Goal: Task Accomplishment & Management: Manage account settings

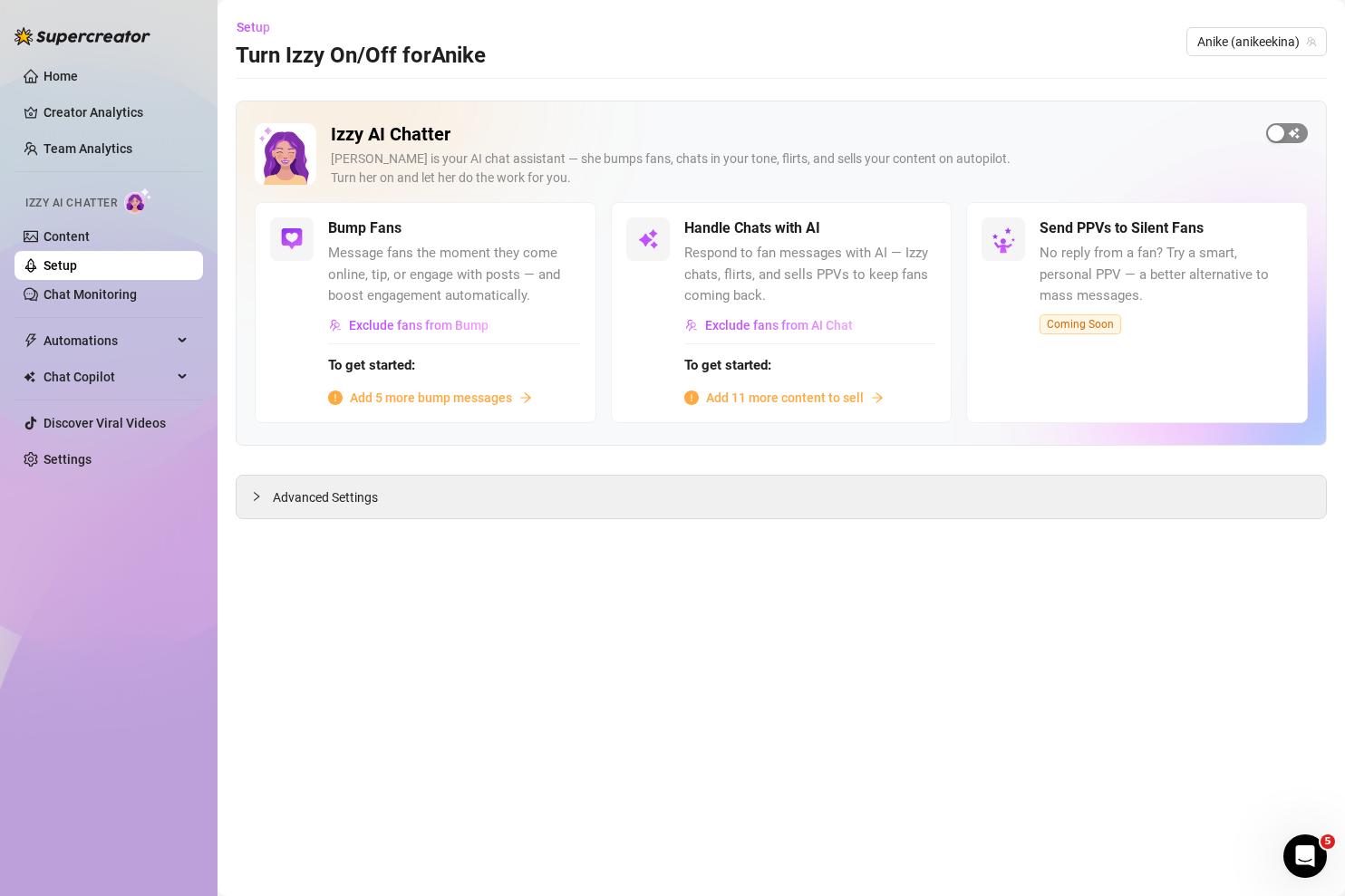
click at [1282, 128] on div "button" at bounding box center [1275, 132] width 17 height 17
click at [808, 396] on span "Add 11 more content to sell" at bounding box center [784, 397] width 158 height 19
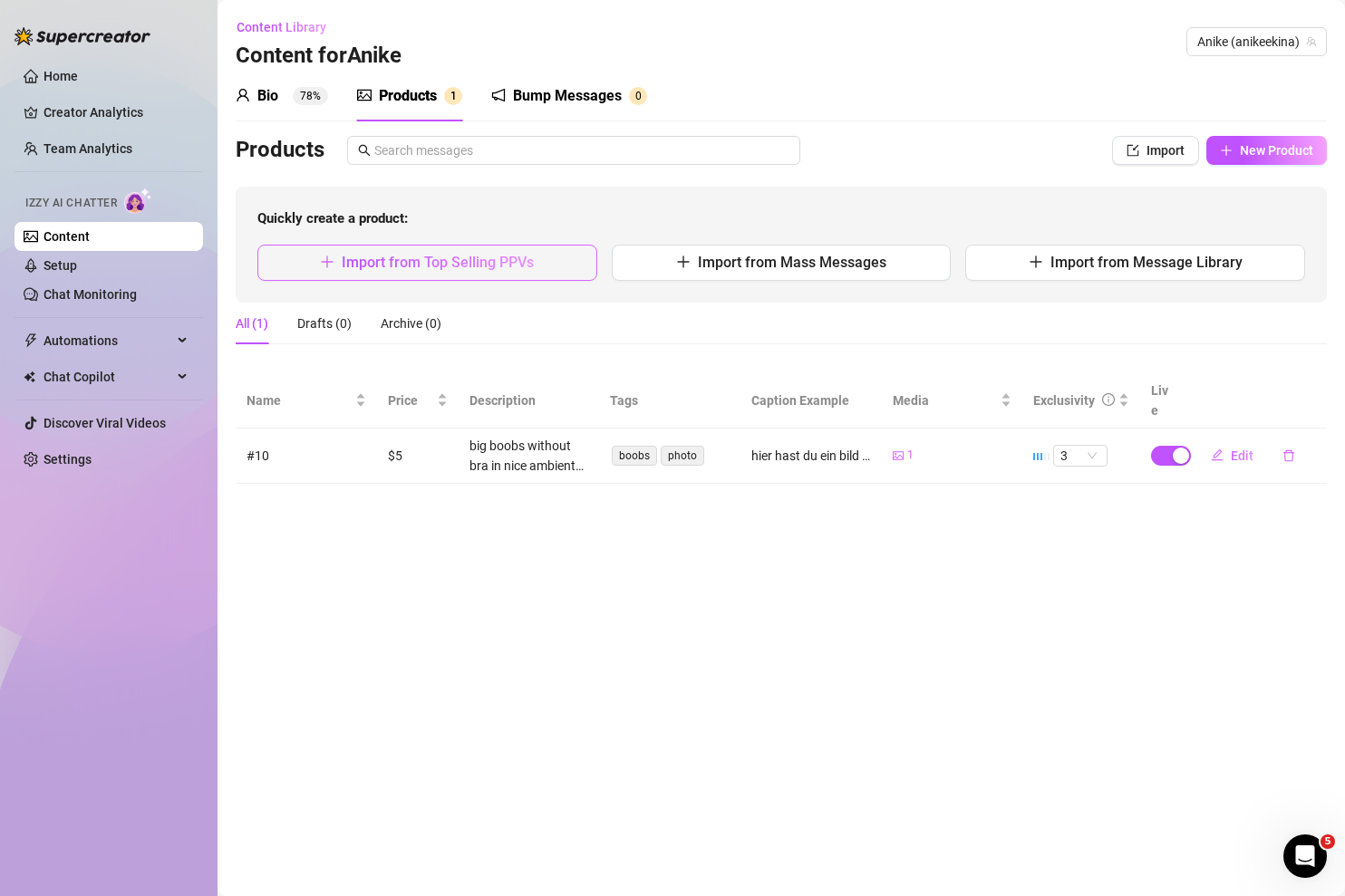
click at [486, 261] on span "Import from Top Selling PPVs" at bounding box center [437, 263] width 192 height 18
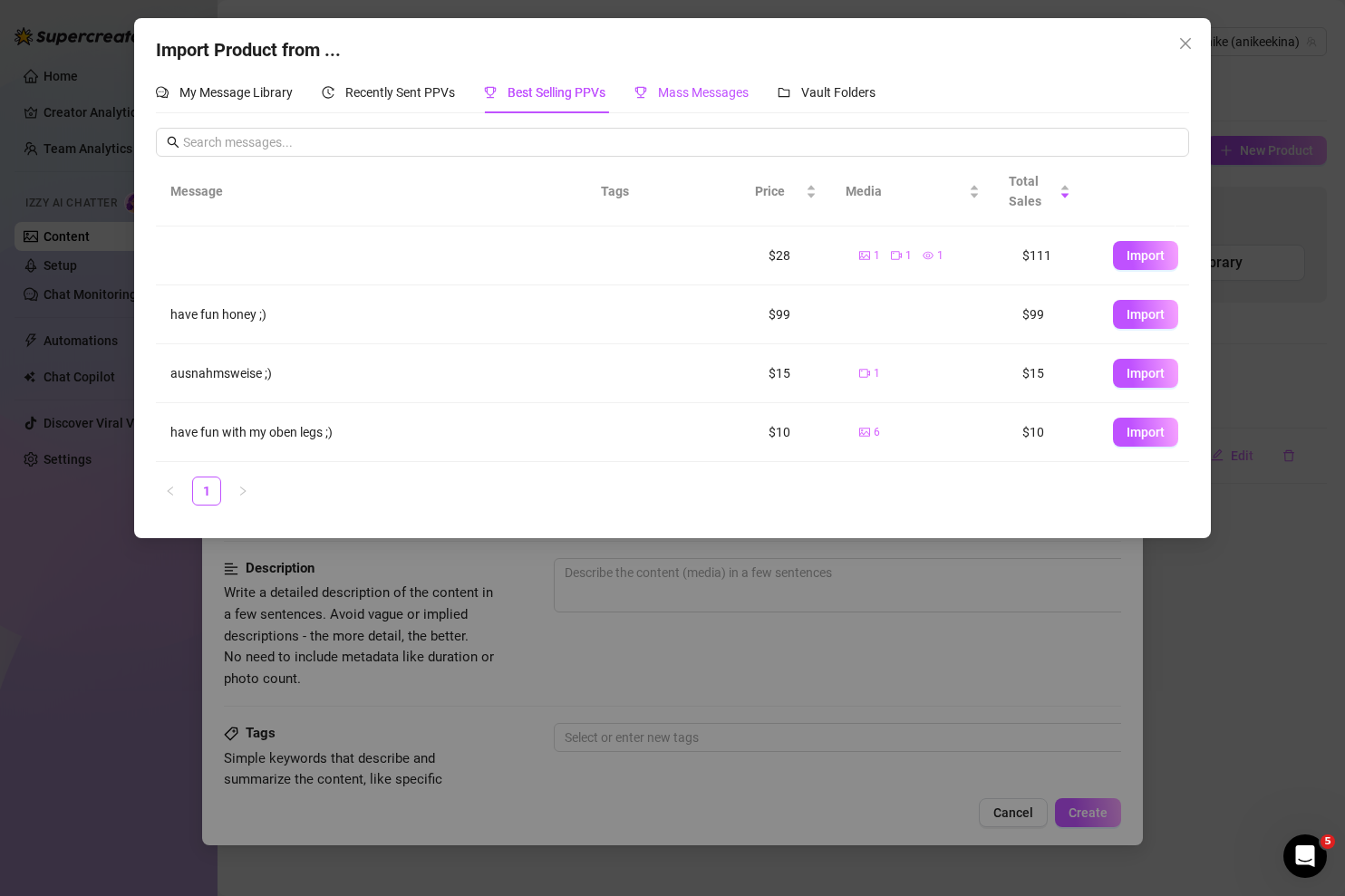
click at [704, 95] on span "Mass Messages" at bounding box center [703, 92] width 91 height 15
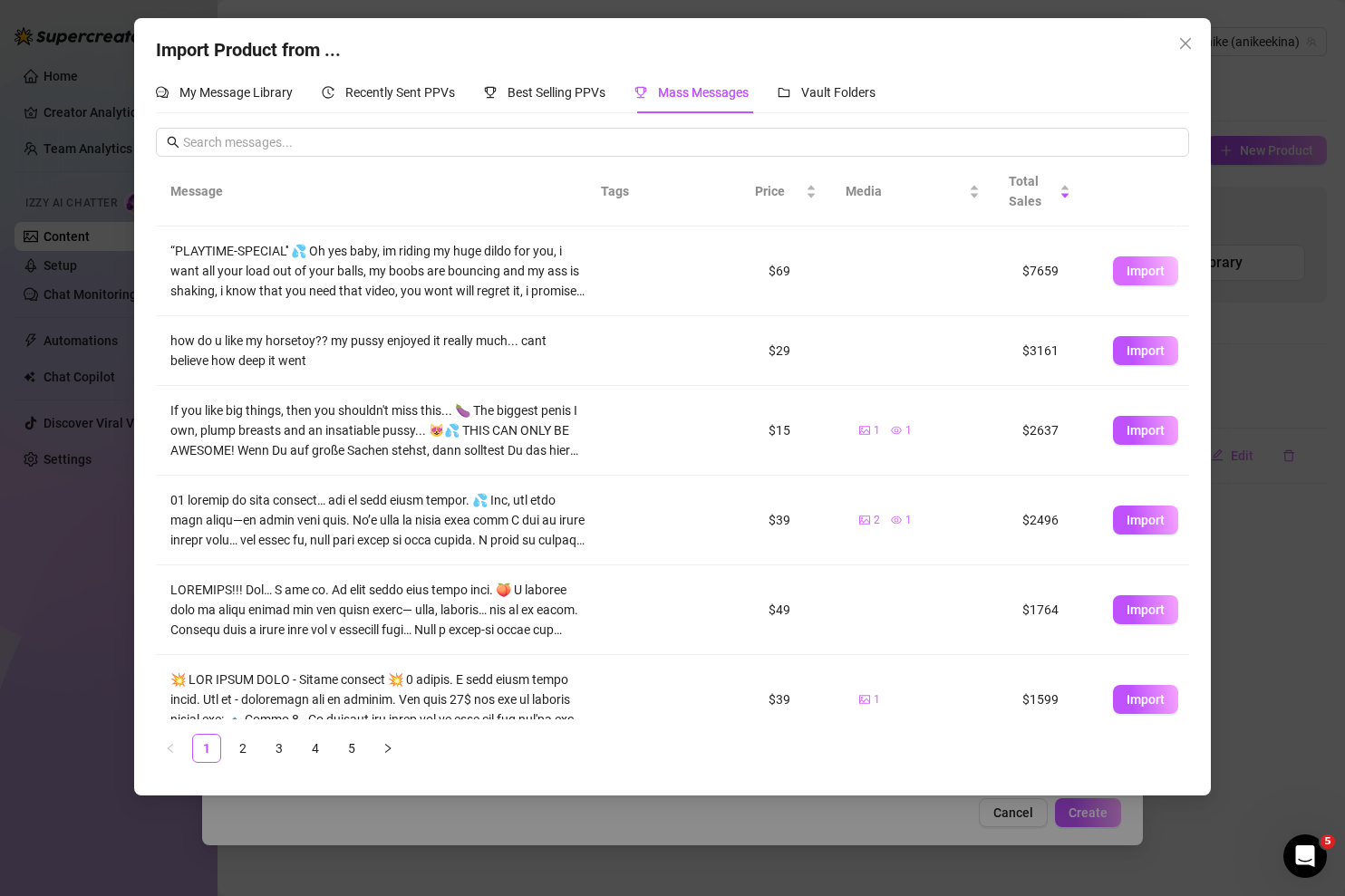
click at [1145, 275] on span "Import" at bounding box center [1145, 270] width 38 height 15
type textarea "“PLAYTIME-SPECIAL'' 💦 Oh yes baby, im riding my huge dildo for you, i want all …"
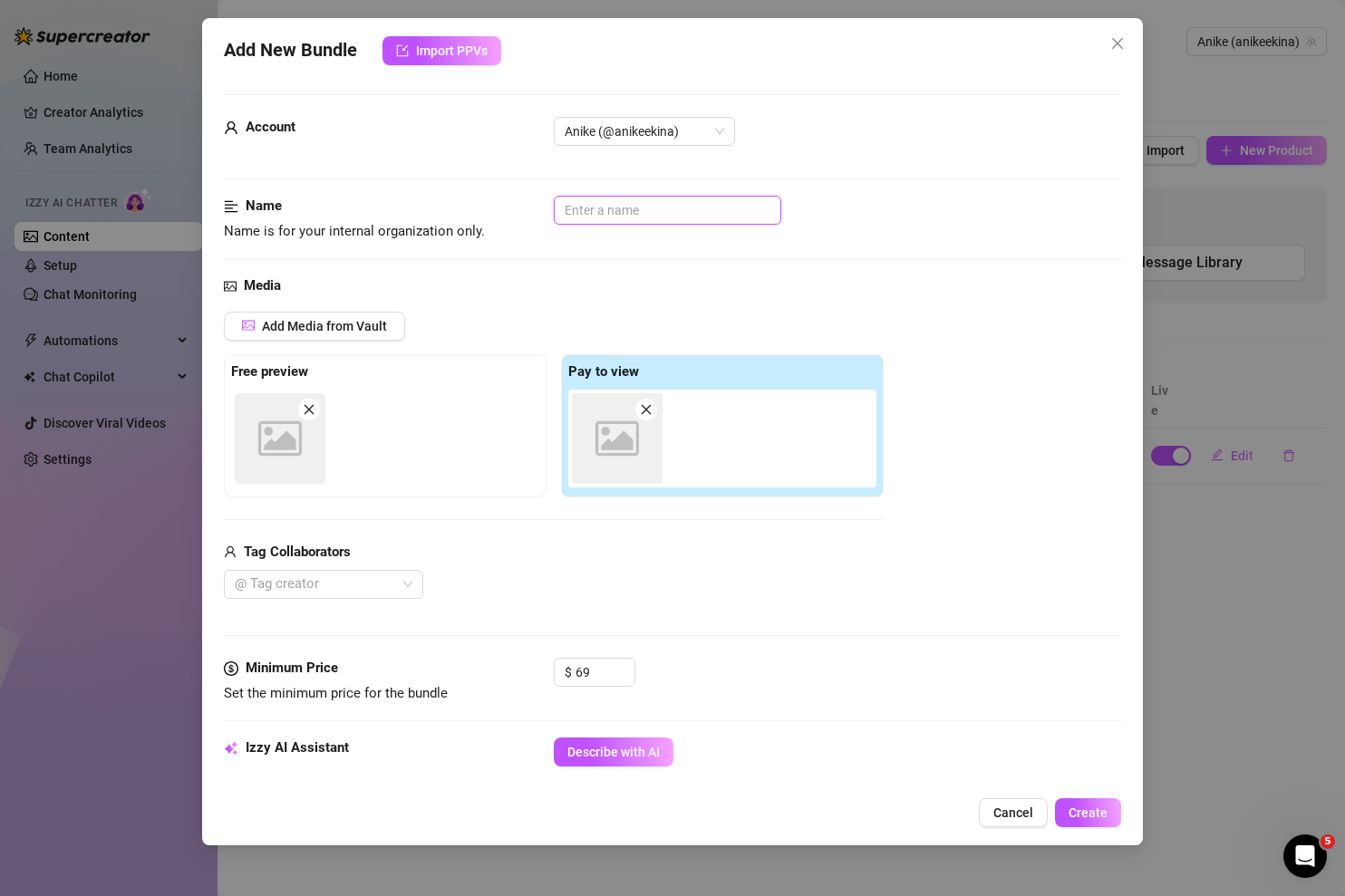
click at [725, 203] on input "text" at bounding box center [668, 210] width 228 height 29
click at [864, 284] on div "Media" at bounding box center [672, 286] width 898 height 21
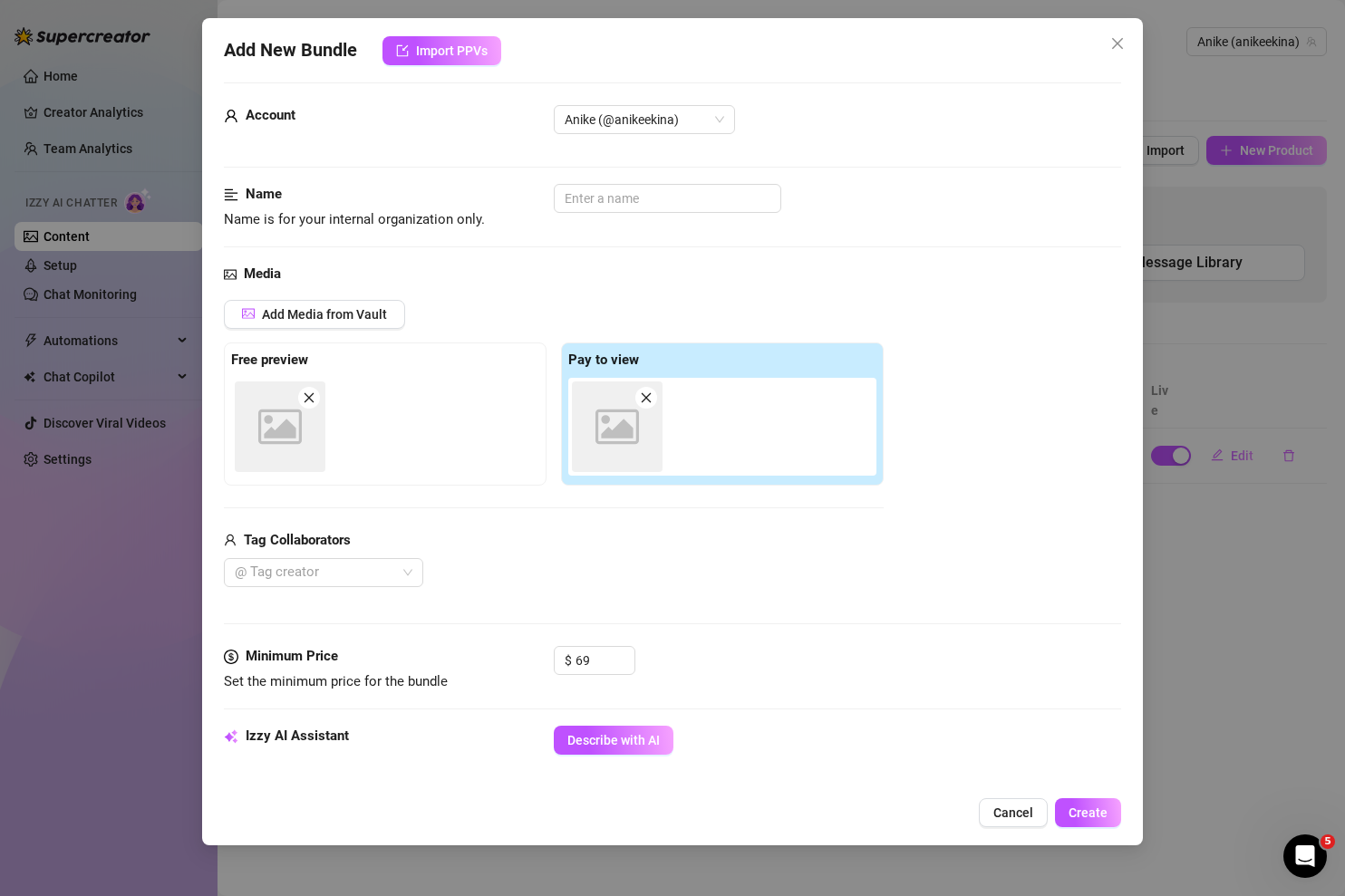
scroll to position [93, 0]
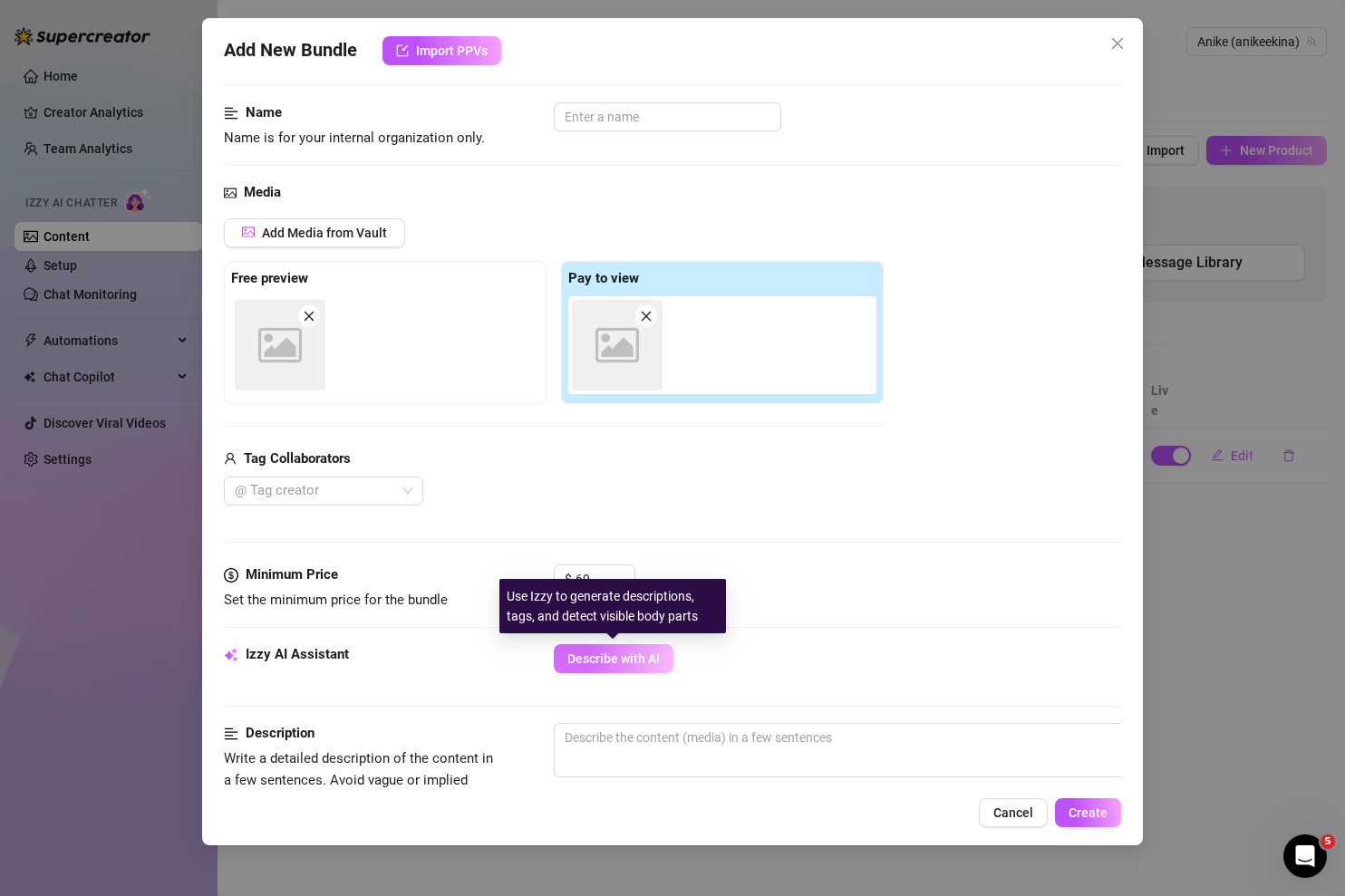
click at [624, 649] on button "Describe with AI" at bounding box center [613, 659] width 120 height 29
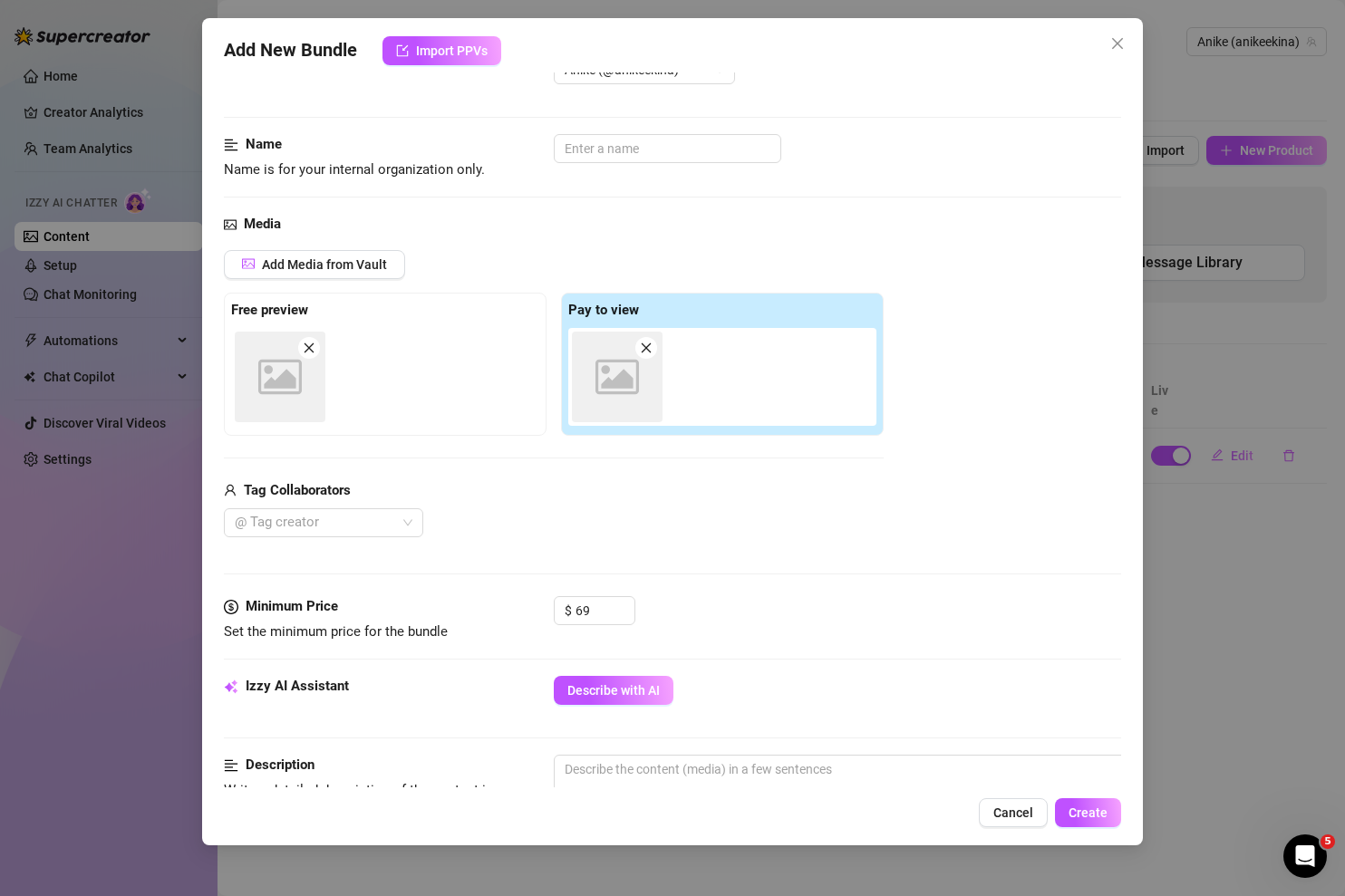
scroll to position [64, 0]
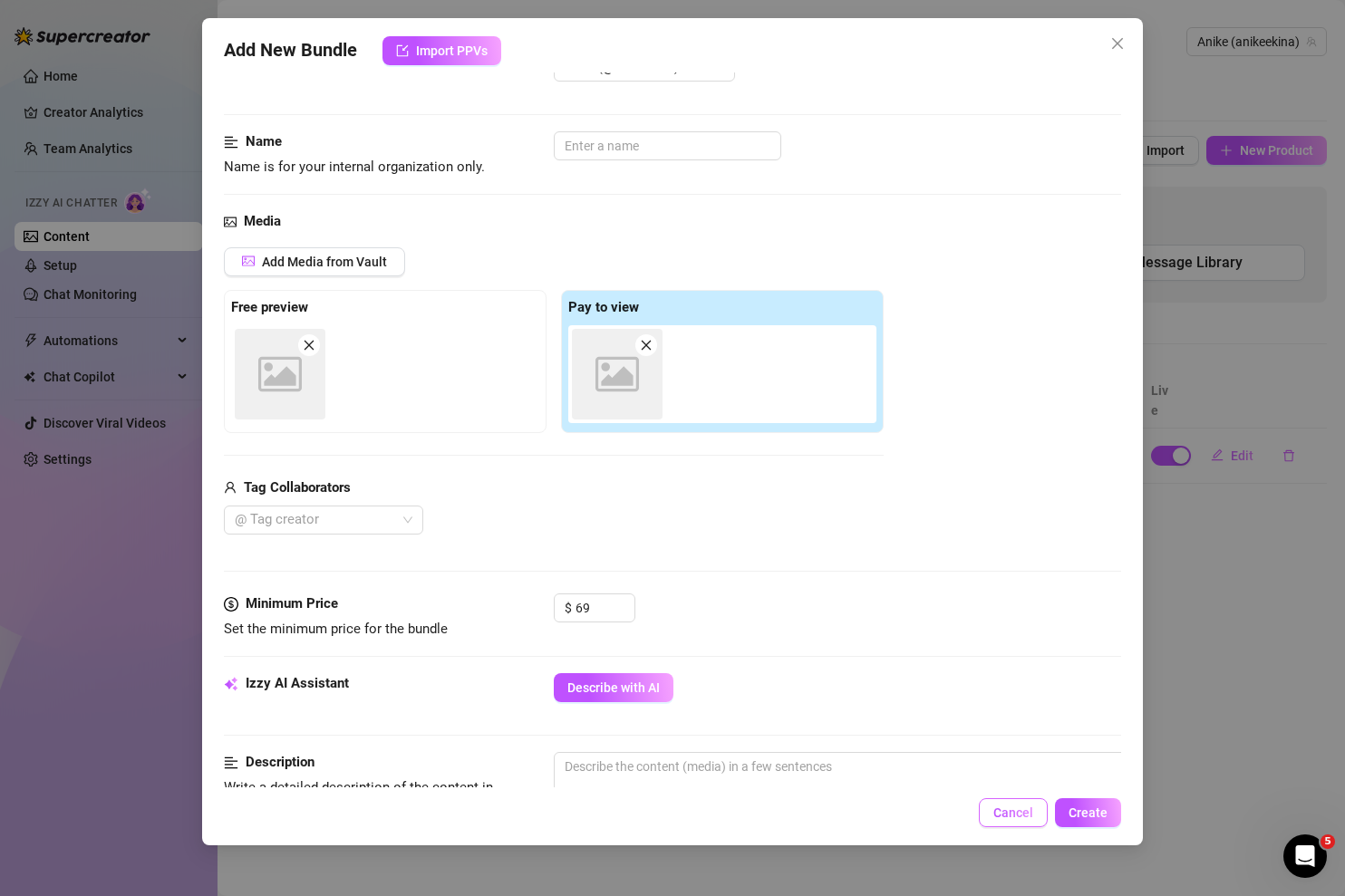
click at [1021, 811] on span "Cancel" at bounding box center [1012, 812] width 40 height 15
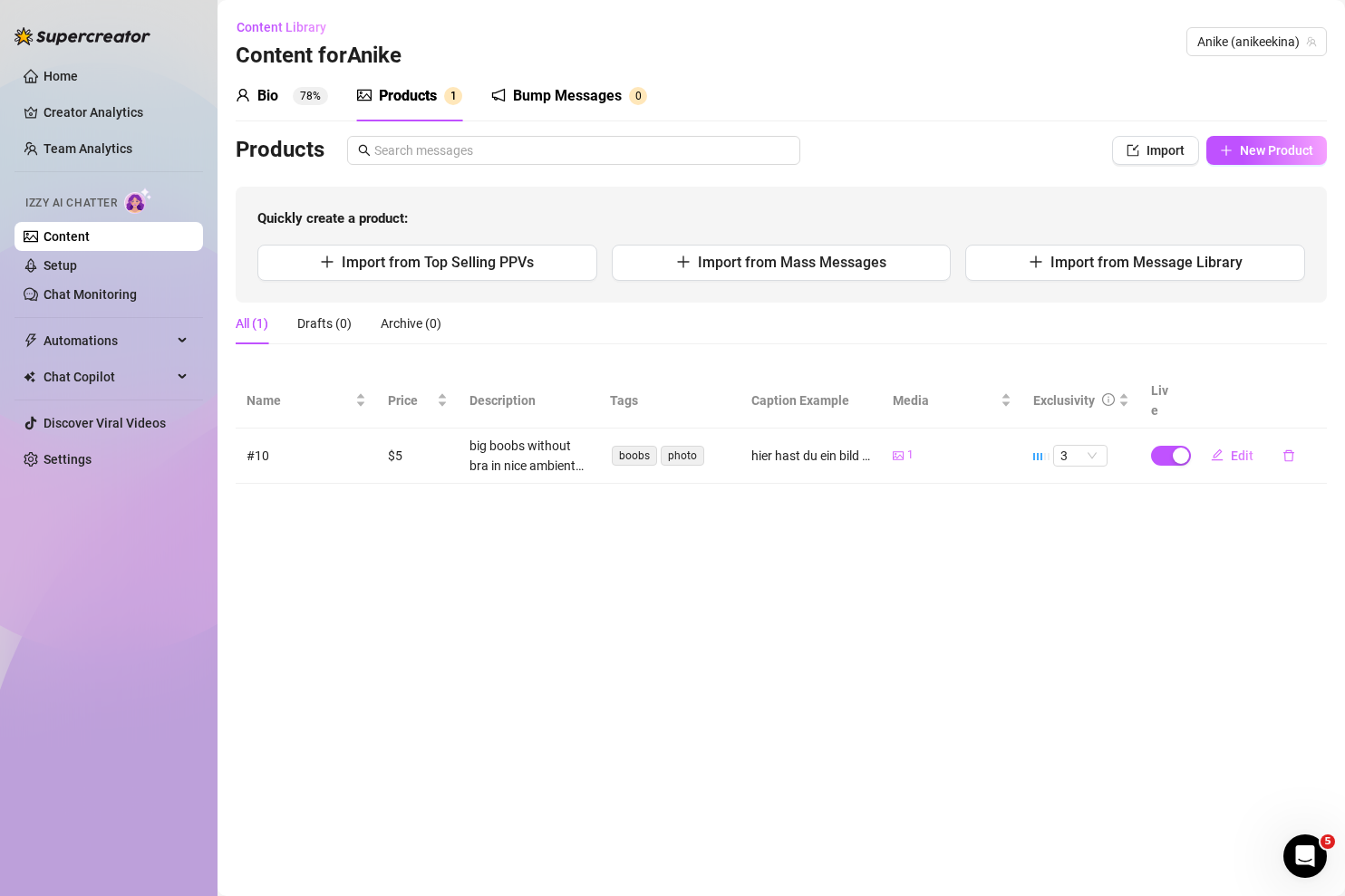
click at [796, 638] on main "Content Library Content for [PERSON_NAME] (anikeekina) Bio 78% Products 1 Bump …" at bounding box center [781, 448] width 1127 height 896
click at [262, 93] on div "Bio" at bounding box center [267, 96] width 20 height 21
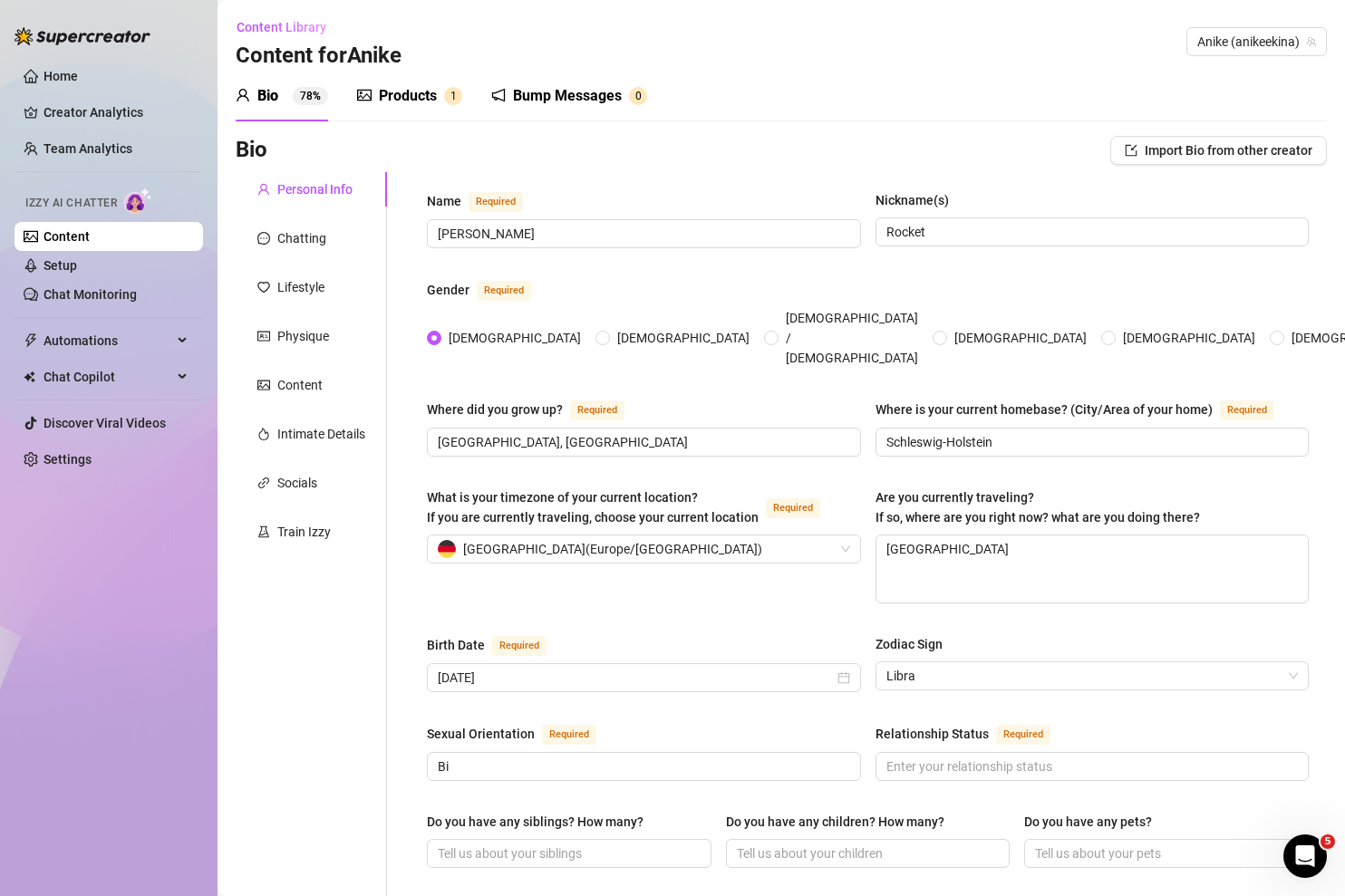
click at [339, 93] on div "Bio 78% Products 1 Bump Messages 0" at bounding box center [441, 96] width 412 height 51
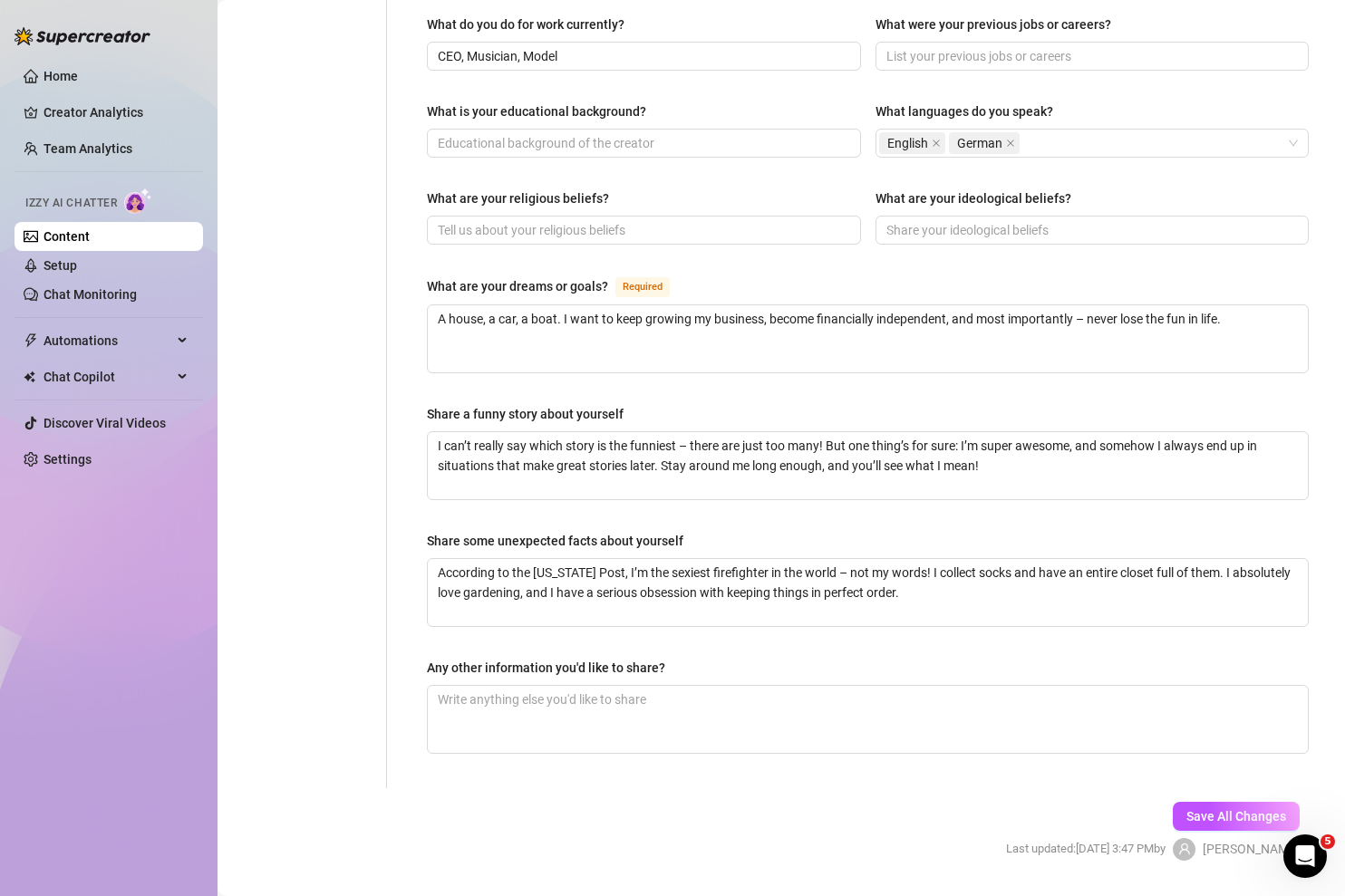
scroll to position [904, 0]
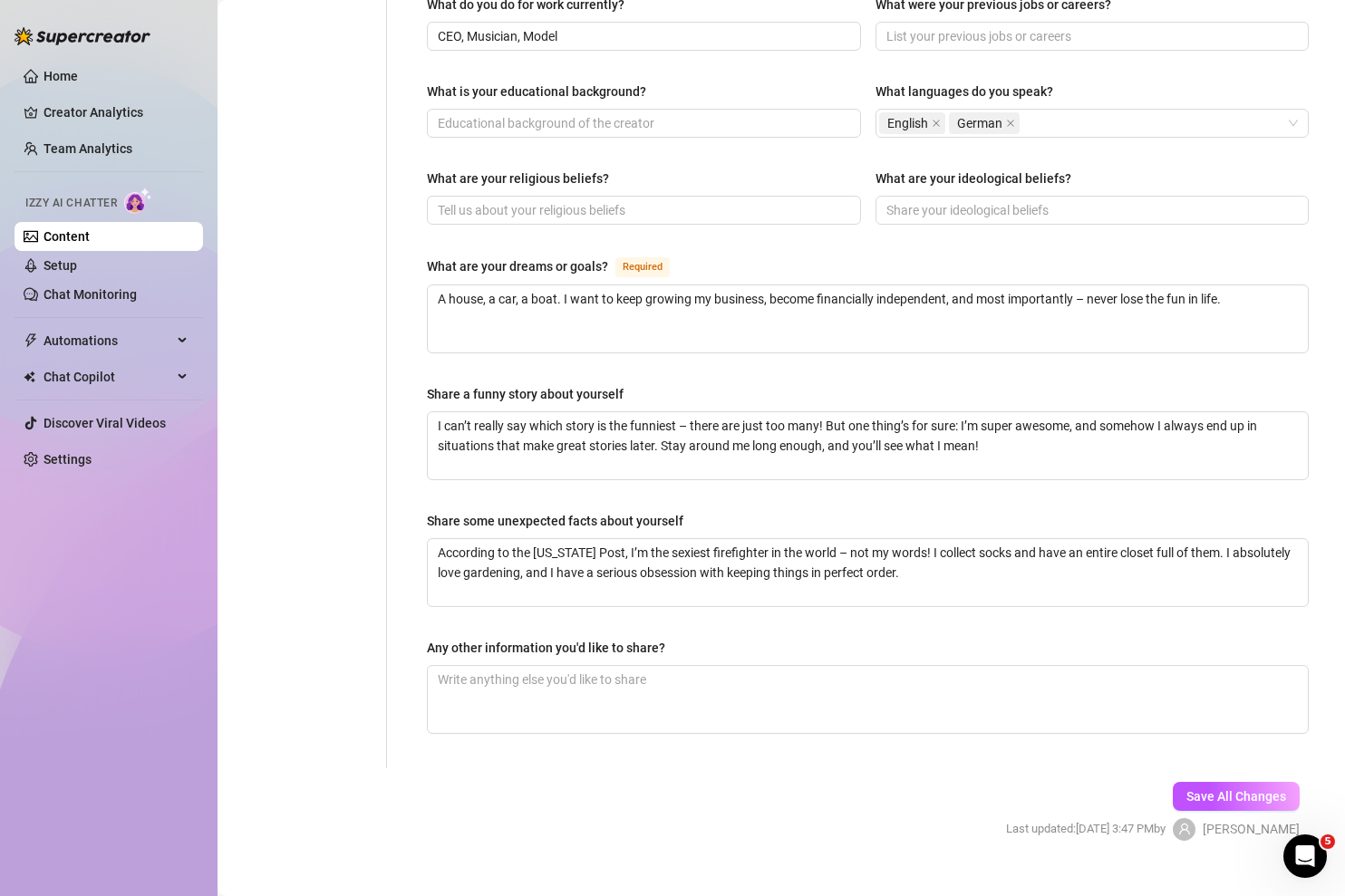
click at [64, 243] on link "Content" at bounding box center [66, 236] width 46 height 15
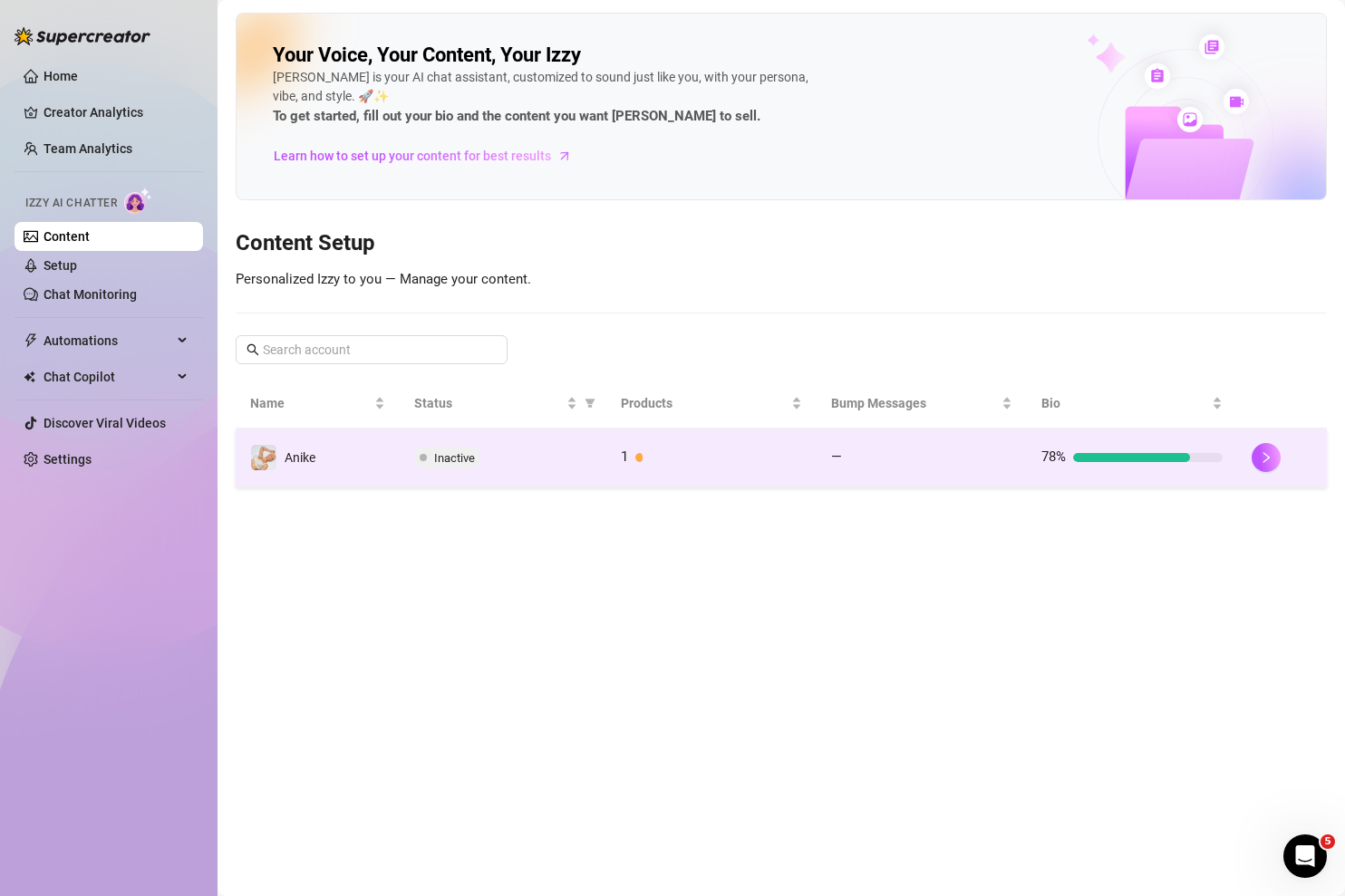
click at [467, 456] on span "Inactive" at bounding box center [454, 458] width 41 height 14
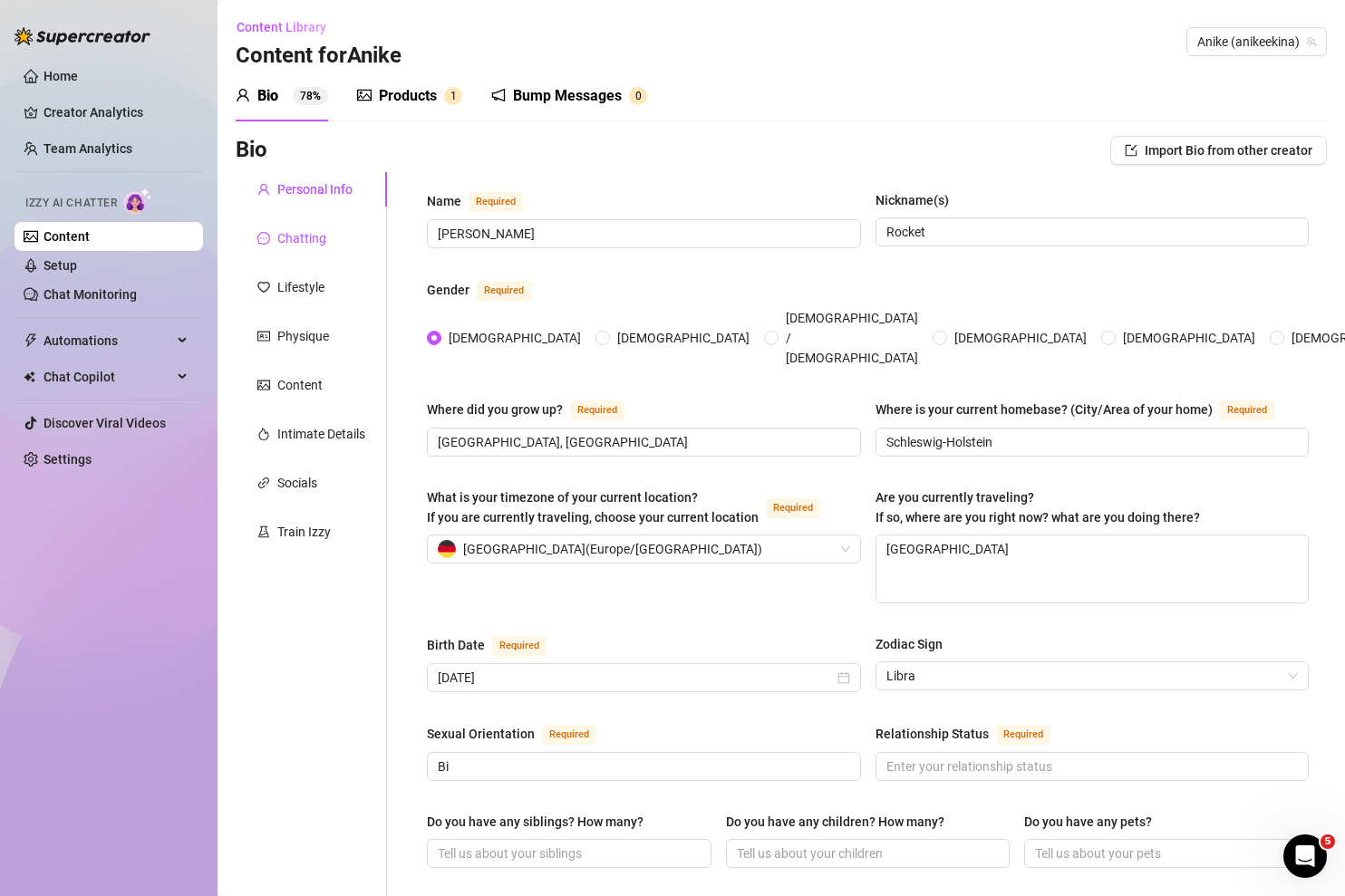
click at [316, 237] on div "Chatting" at bounding box center [302, 238] width 49 height 19
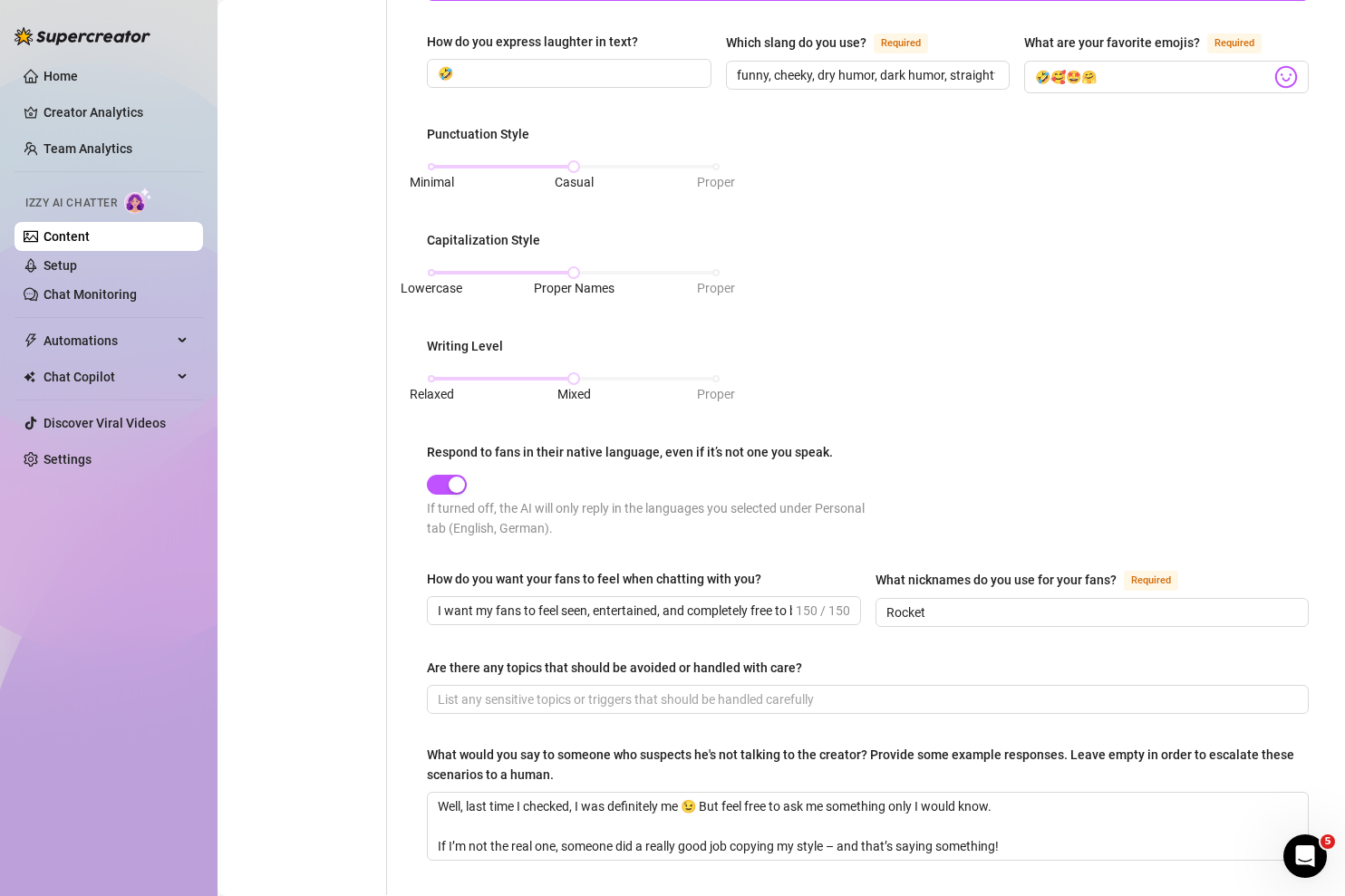
scroll to position [226, 0]
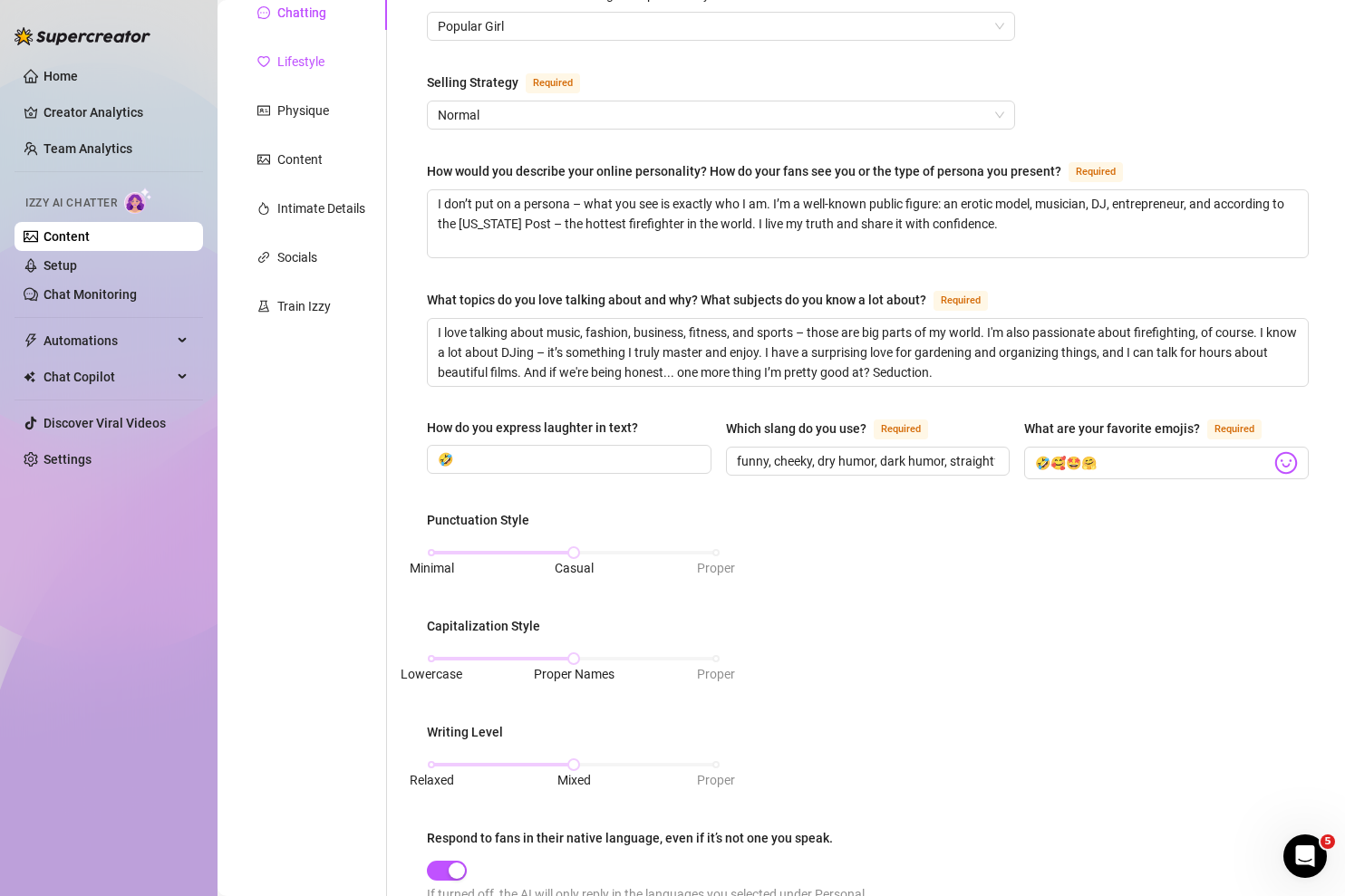
click at [308, 65] on div "Lifestyle" at bounding box center [301, 61] width 47 height 19
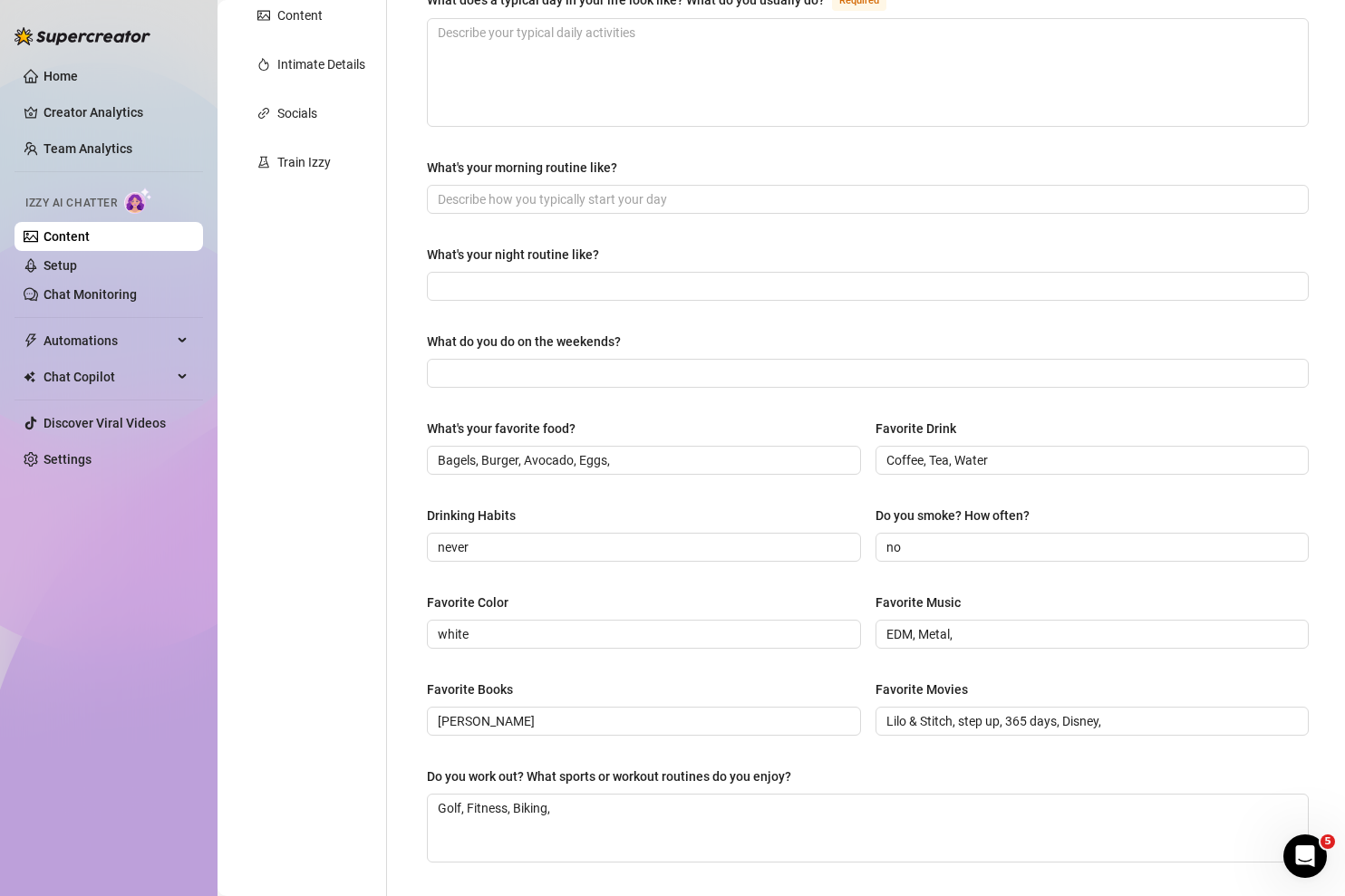
scroll to position [0, 0]
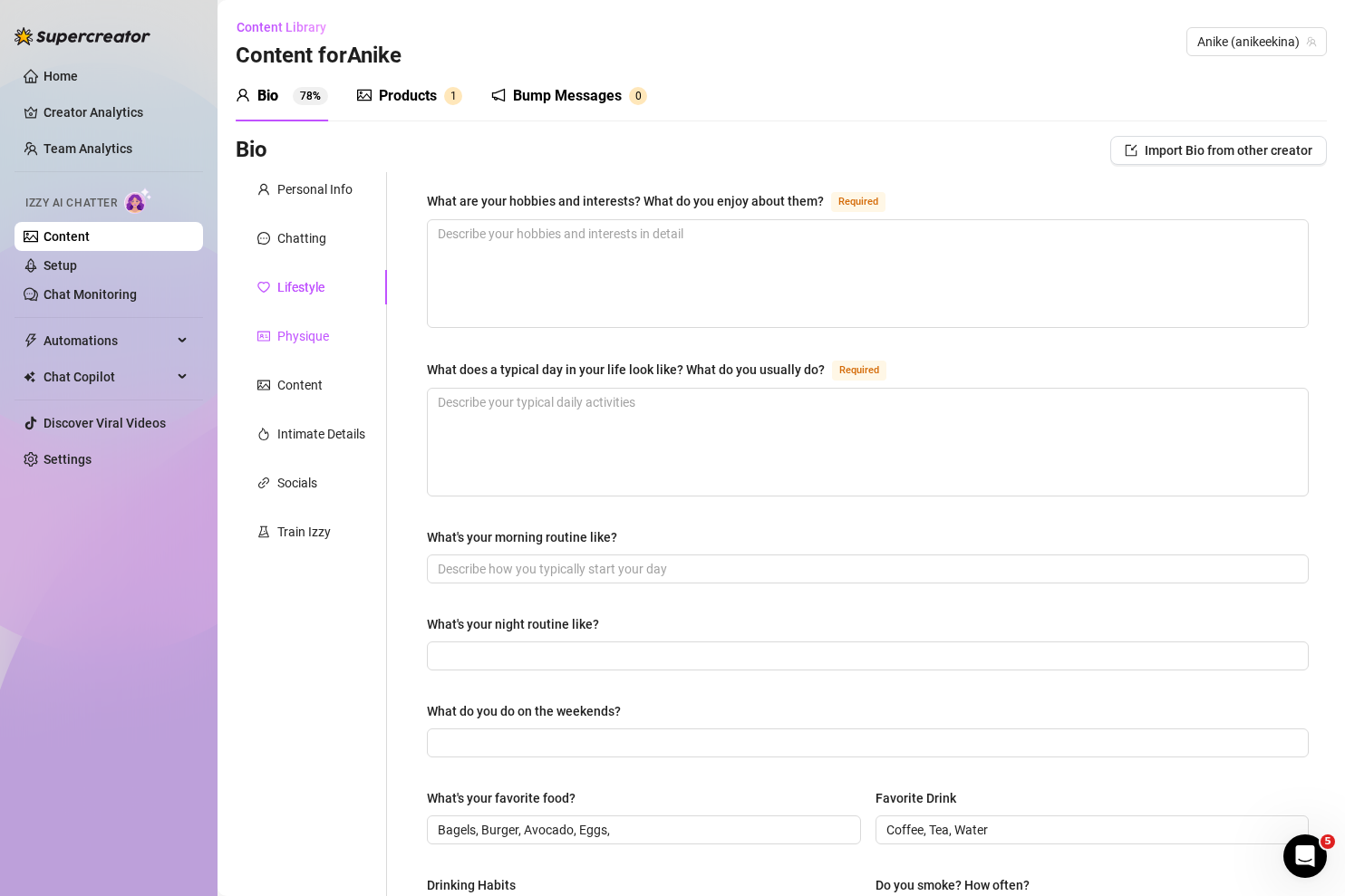
click at [328, 336] on div "Physique" at bounding box center [303, 336] width 52 height 19
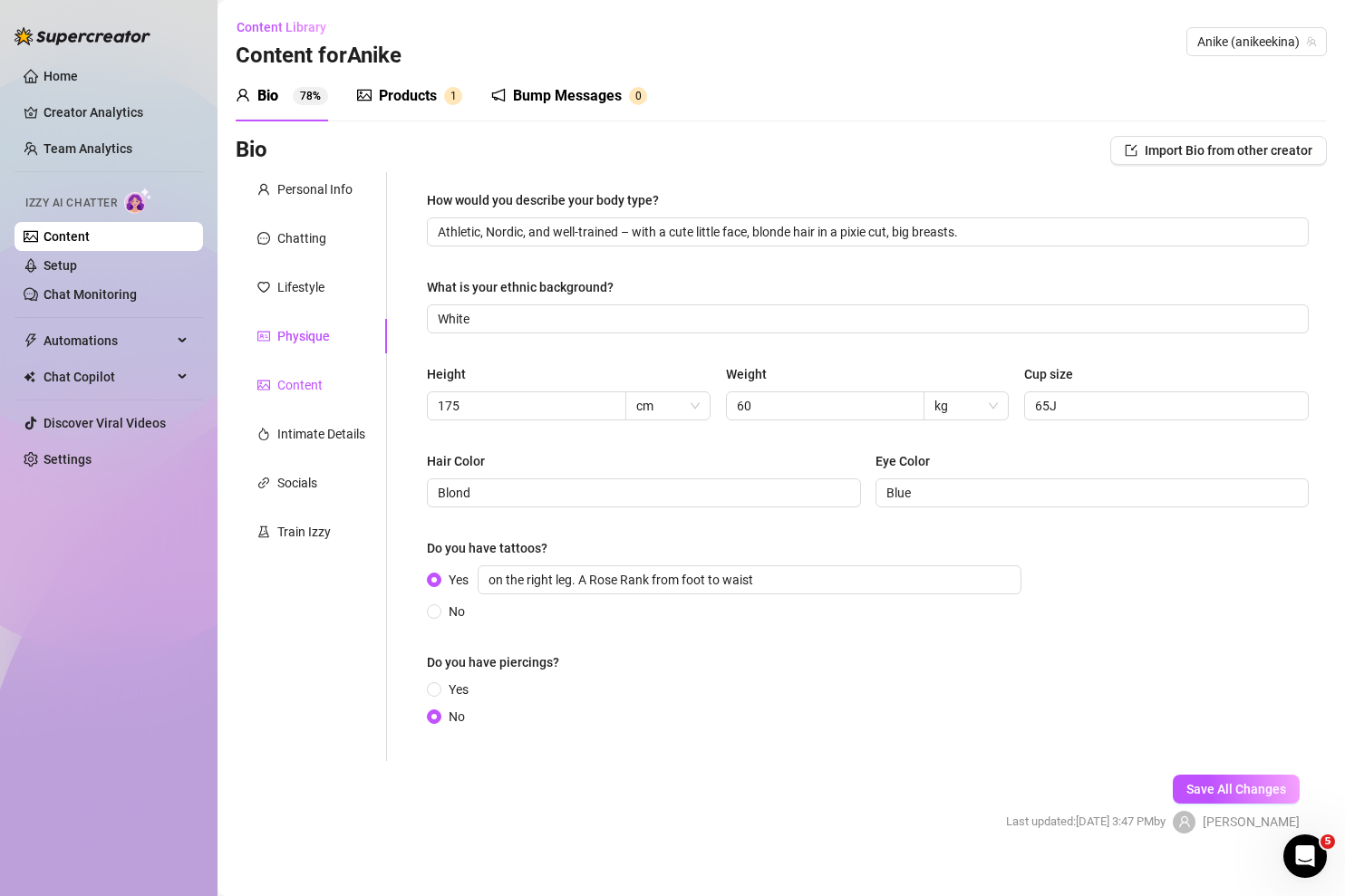
click at [302, 387] on div "Content" at bounding box center [300, 384] width 46 height 19
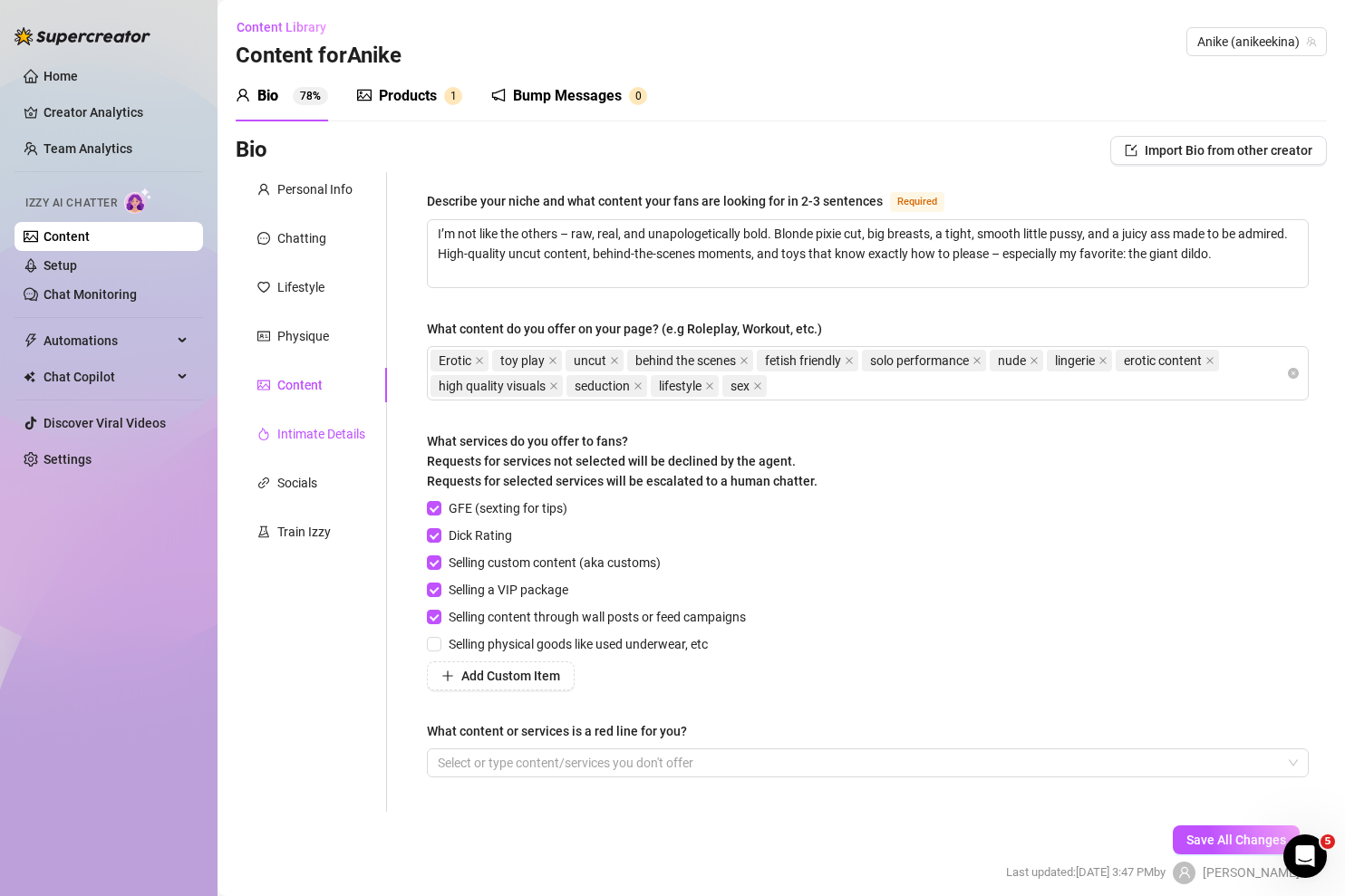
click at [306, 430] on div "Intimate Details" at bounding box center [321, 434] width 88 height 19
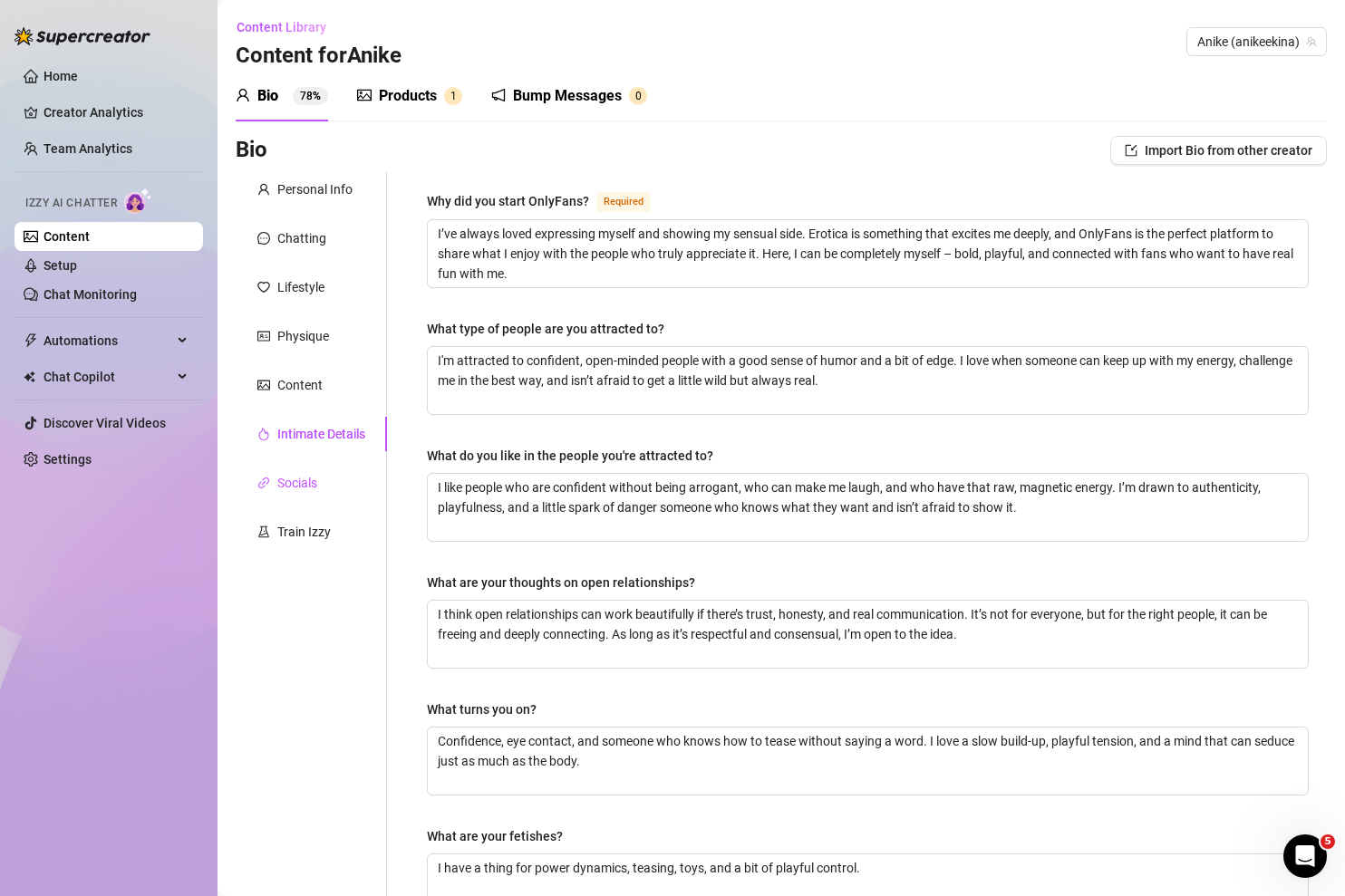
click at [306, 476] on div "Socials" at bounding box center [297, 483] width 40 height 19
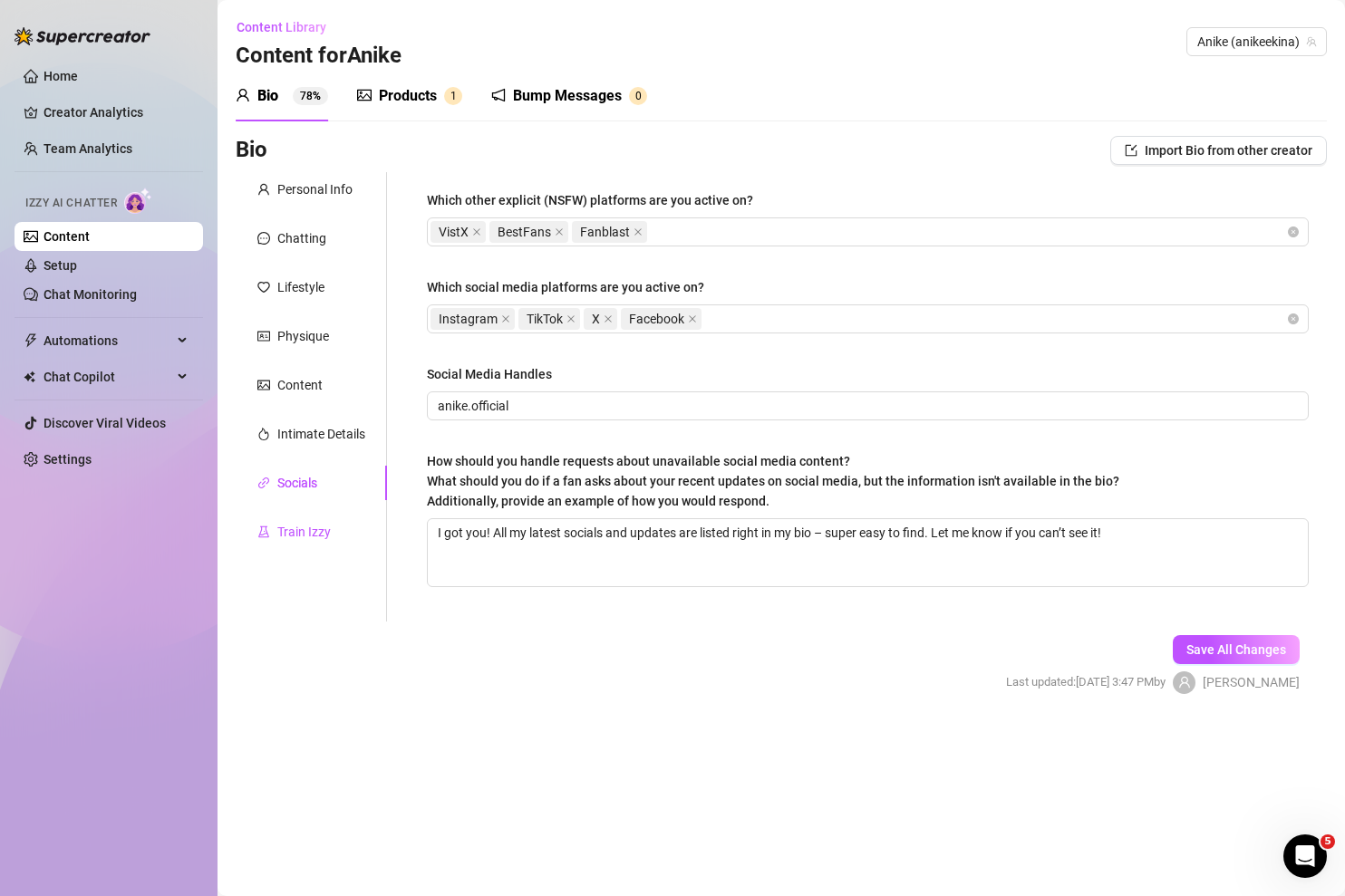
click at [314, 528] on div "Train Izzy" at bounding box center [304, 531] width 54 height 19
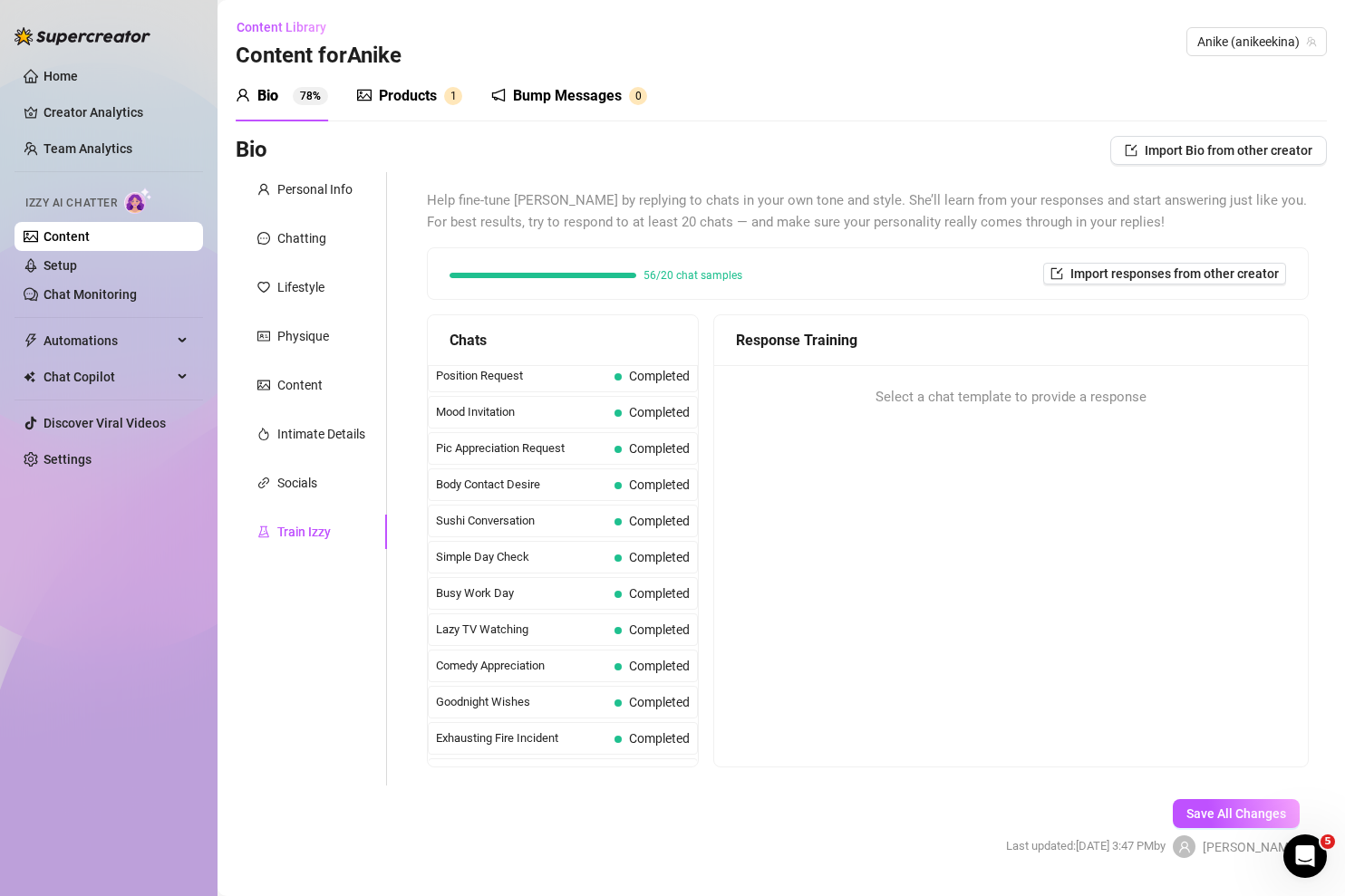
scroll to position [773, 0]
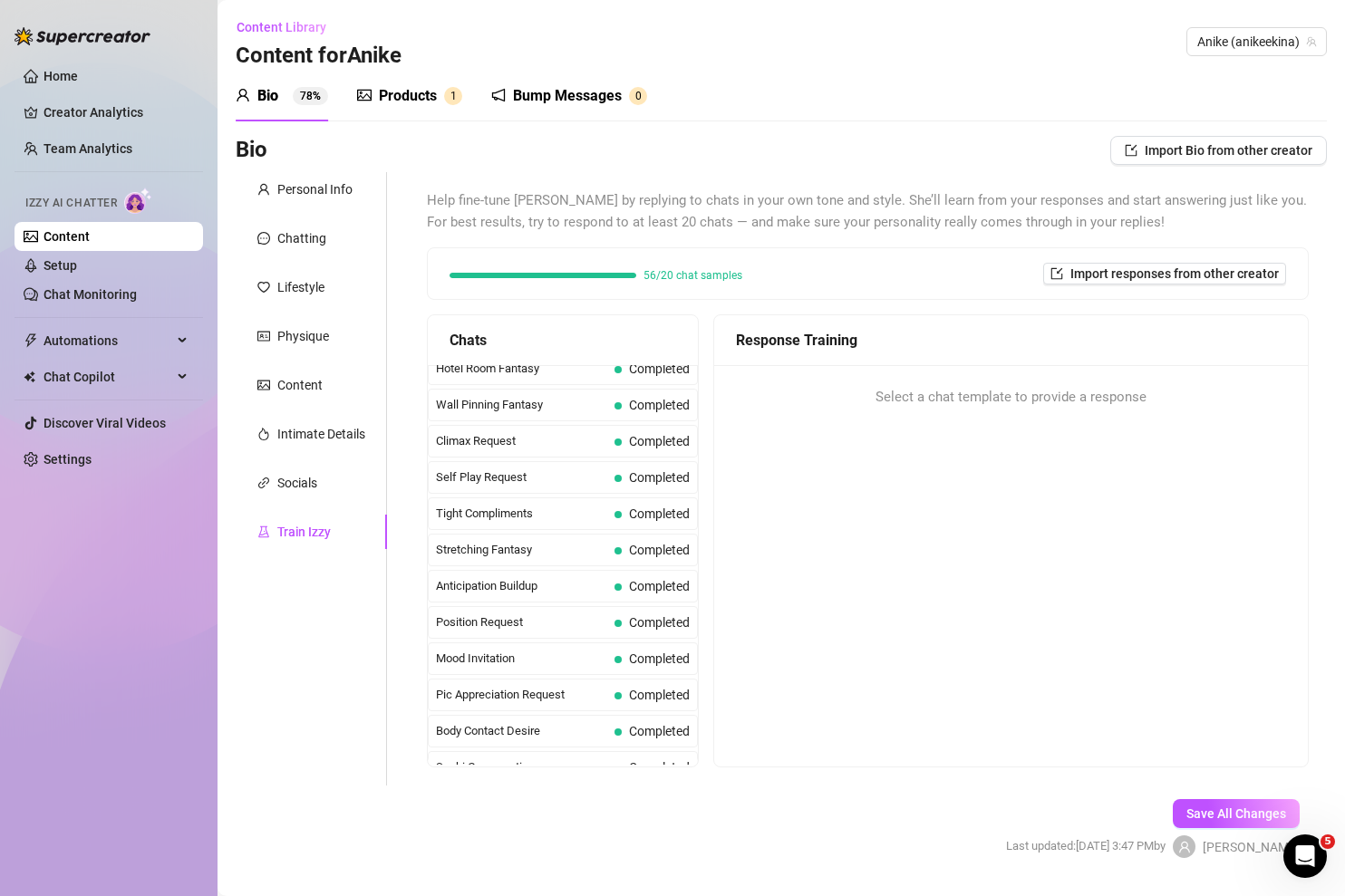
click at [104, 195] on span "Izzy AI Chatter" at bounding box center [71, 203] width 91 height 18
click at [77, 298] on link "Chat Monitoring" at bounding box center [91, 294] width 93 height 15
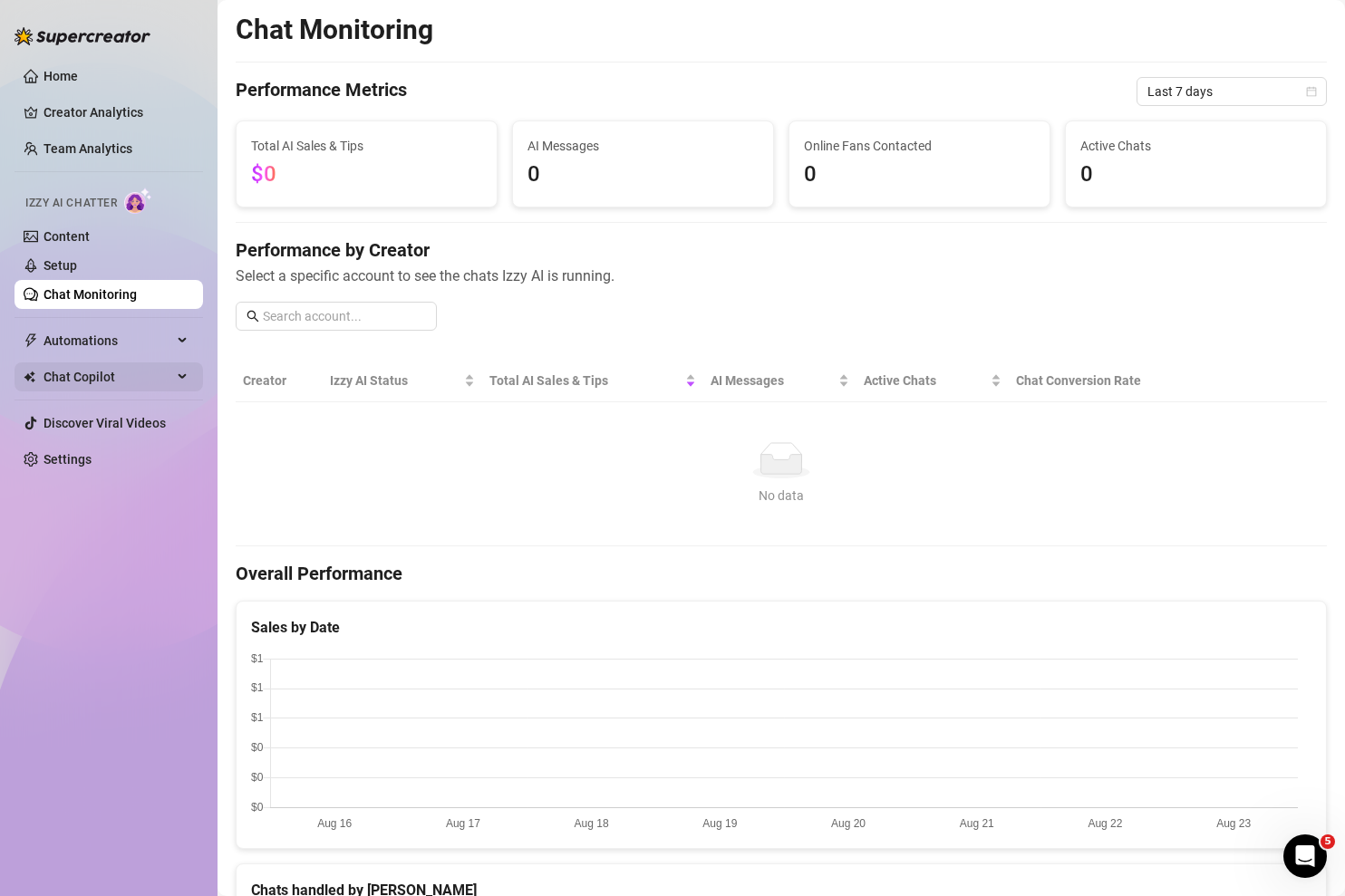
click at [88, 368] on span "Chat Copilot" at bounding box center [108, 376] width 128 height 29
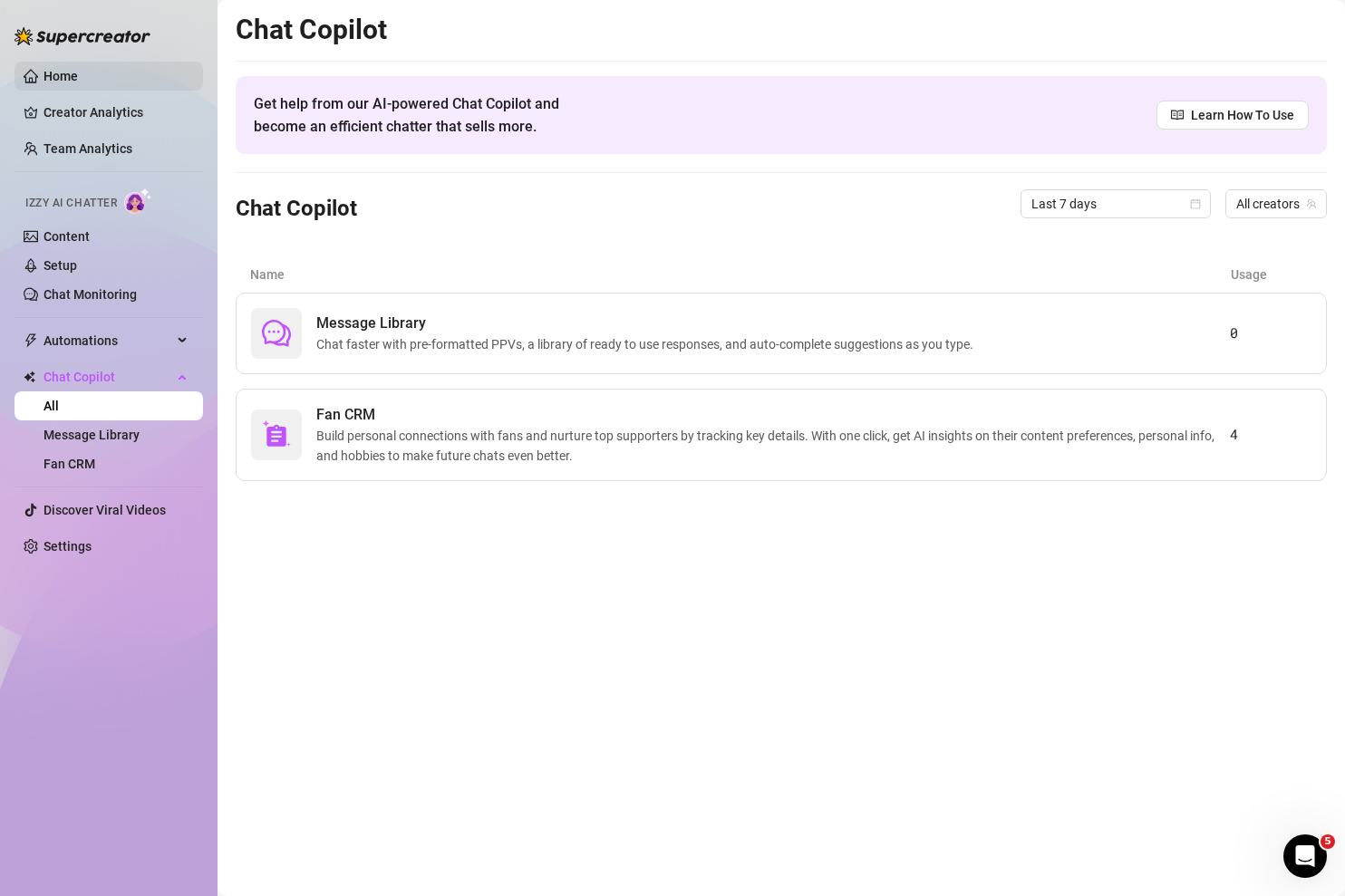
click at [71, 79] on link "Home" at bounding box center [60, 76] width 34 height 15
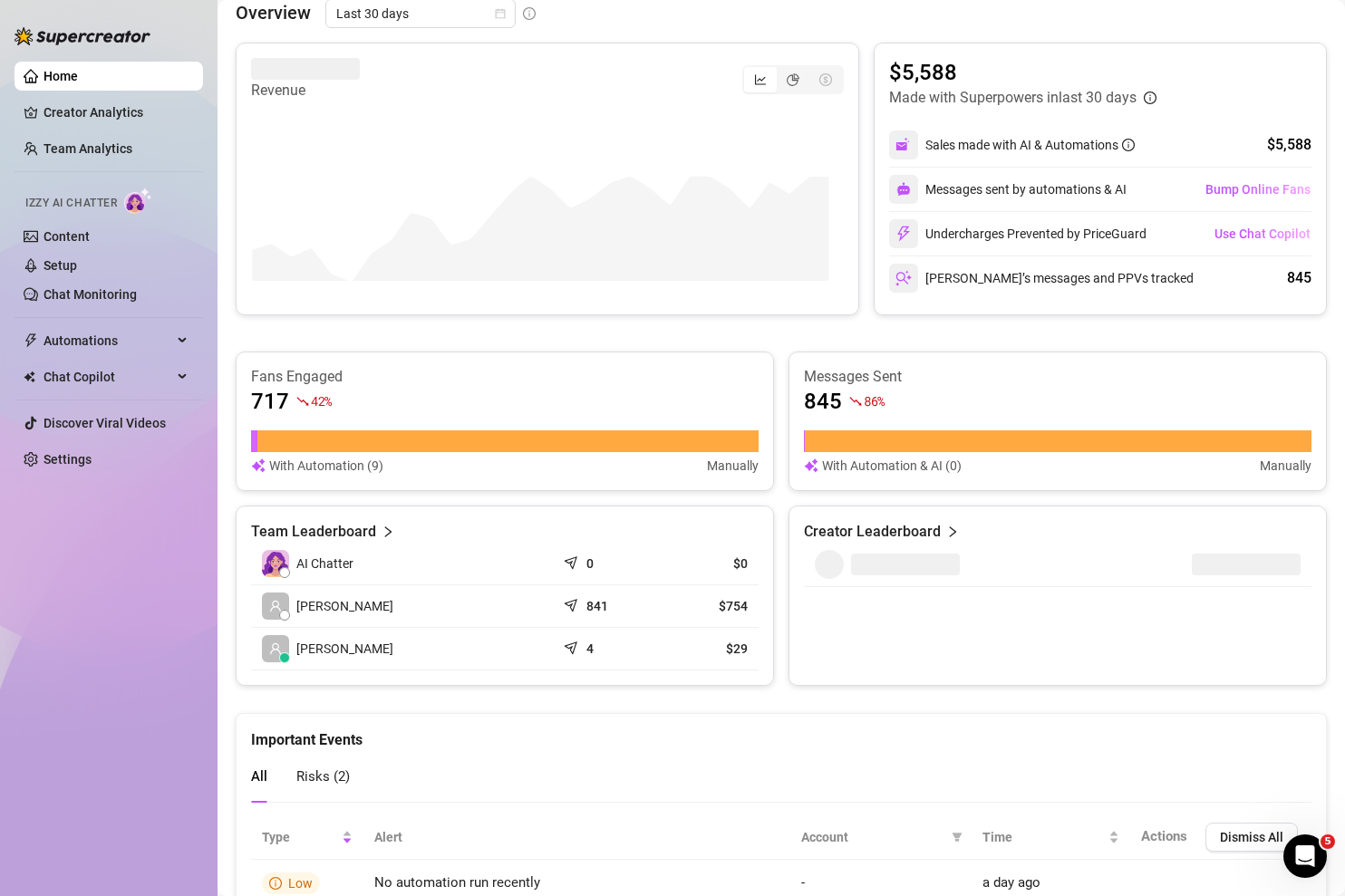
scroll to position [552, 0]
